Goal: Information Seeking & Learning: Learn about a topic

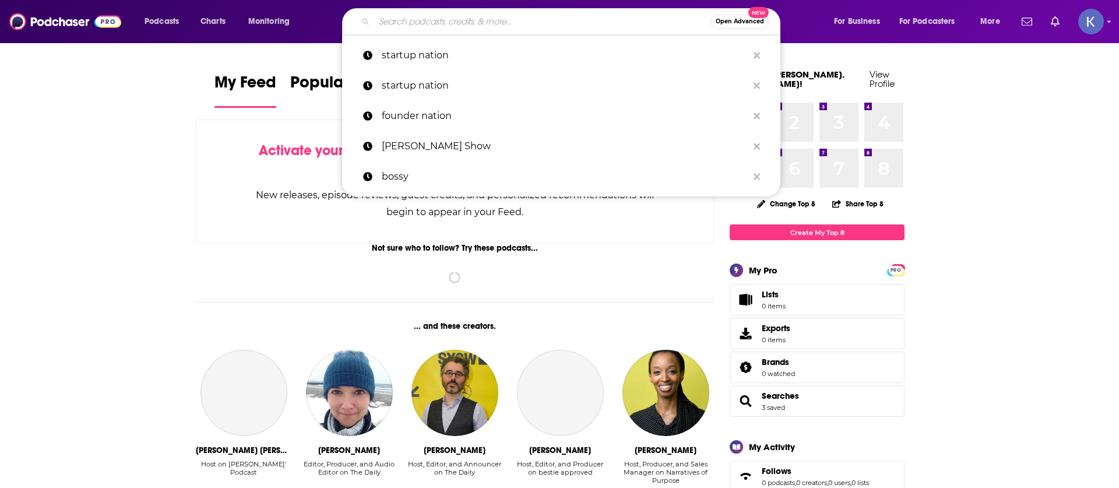
click at [422, 17] on input "Search podcasts, credits, & more..." at bounding box center [542, 21] width 336 height 19
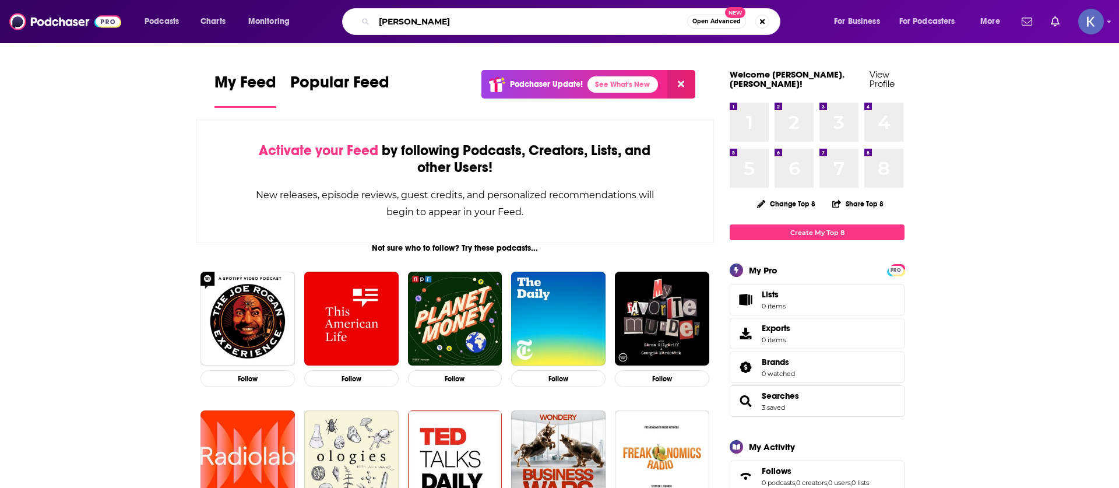
type input "[PERSON_NAME]"
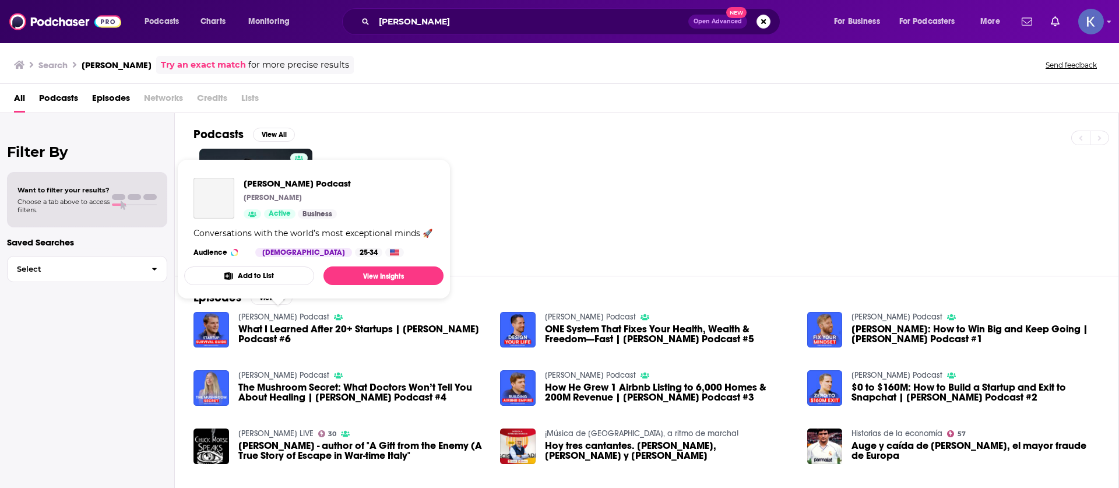
click at [555, 169] on div at bounding box center [655, 205] width 925 height 113
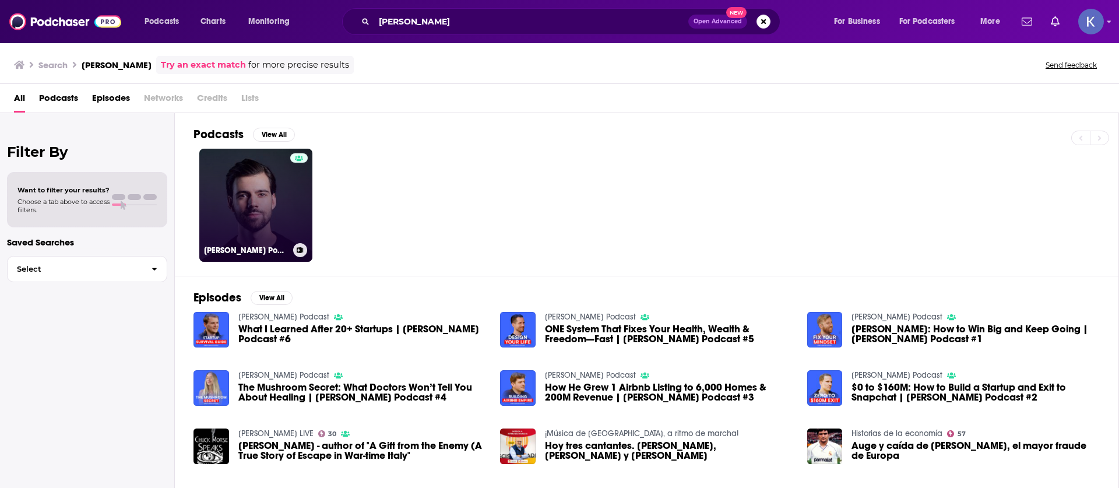
click at [223, 175] on link "[PERSON_NAME] Podcast" at bounding box center [255, 205] width 113 height 113
